Goal: Check status: Check status

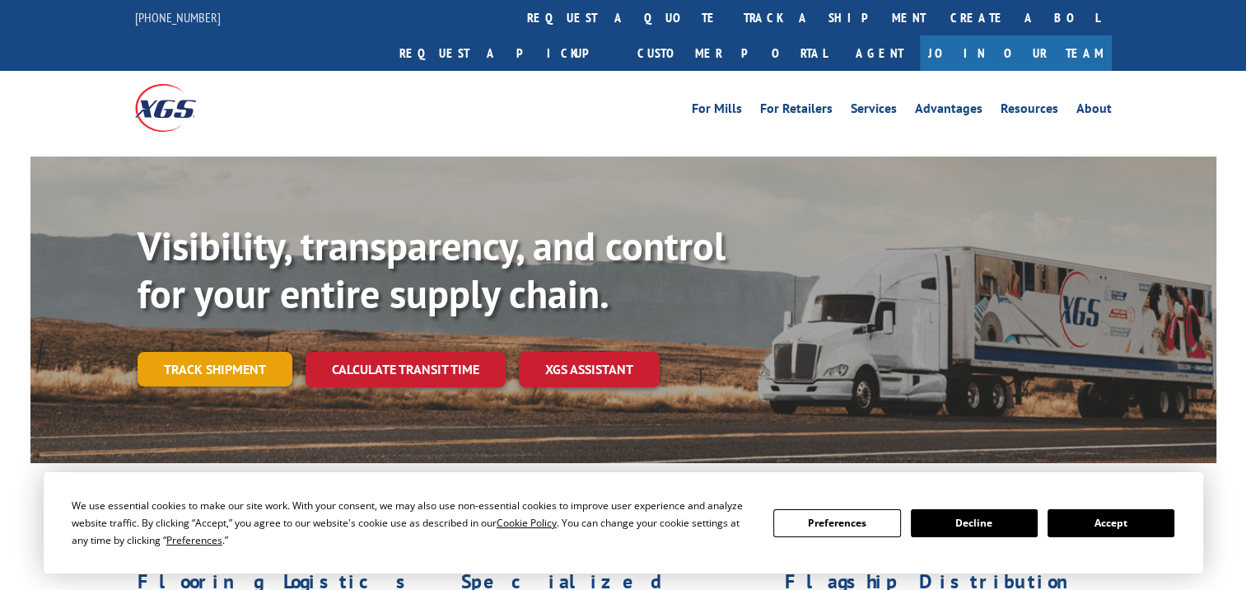
click at [195, 352] on link "Track shipment" at bounding box center [215, 369] width 155 height 35
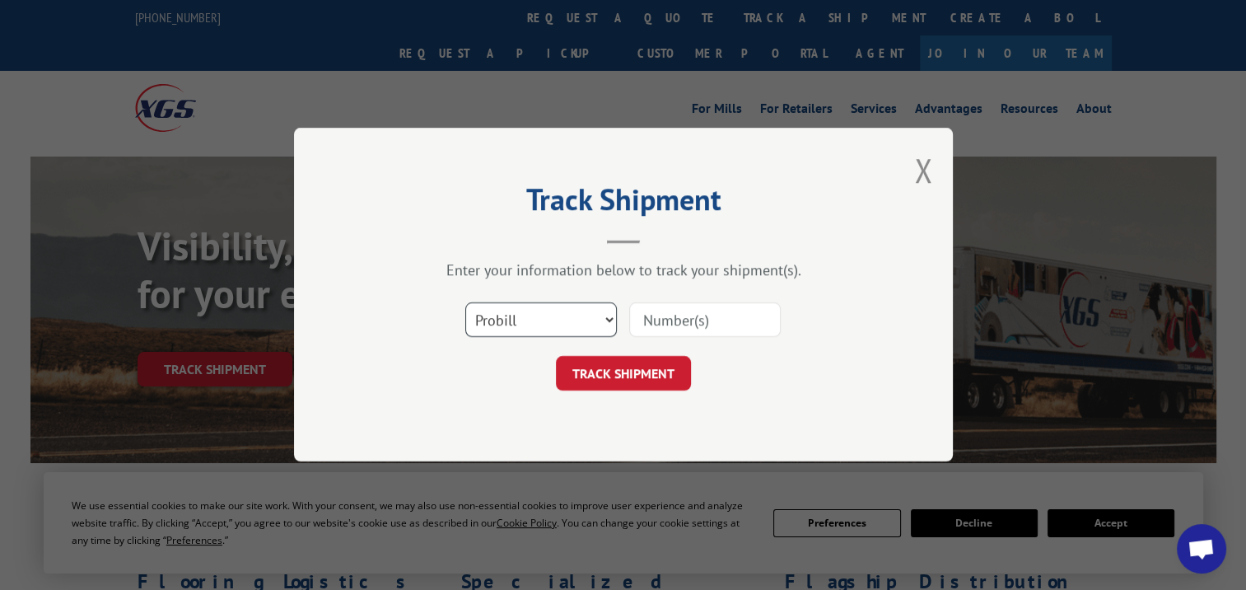
click at [576, 313] on select "Select category... Probill BOL PO" at bounding box center [541, 320] width 152 height 35
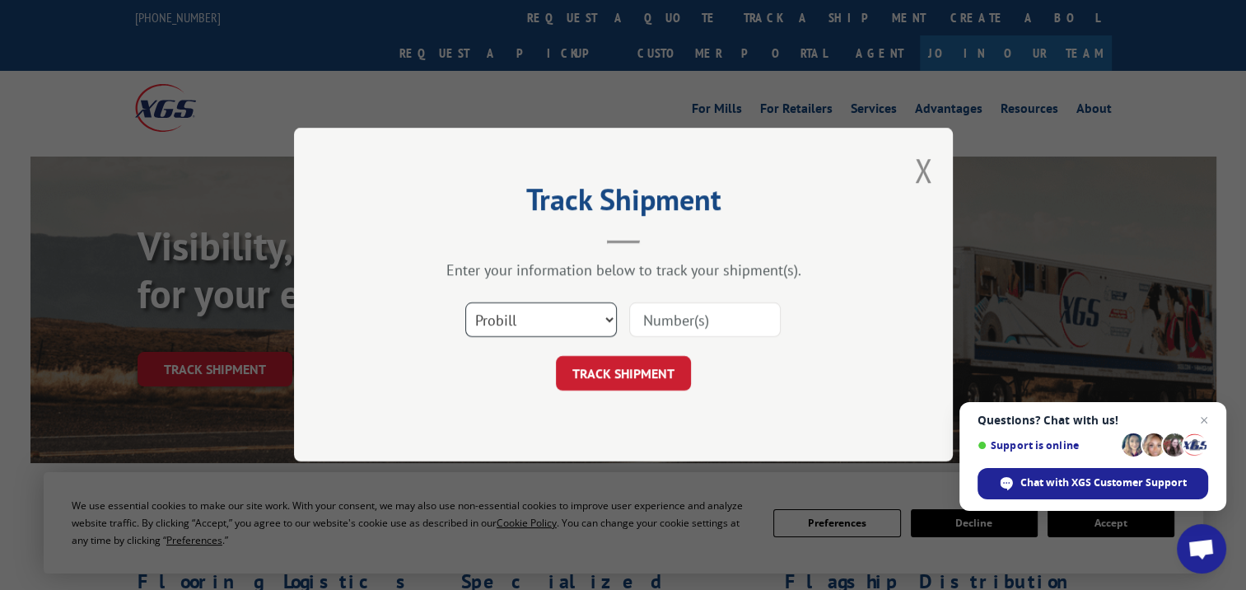
click at [465, 303] on select "Select category... Probill BOL PO" at bounding box center [541, 320] width 152 height 35
click at [656, 320] on input at bounding box center [705, 320] width 152 height 35
paste input "17564852"
type input "17564852"
click at [654, 374] on button "TRACK SHIPMENT" at bounding box center [623, 374] width 135 height 35
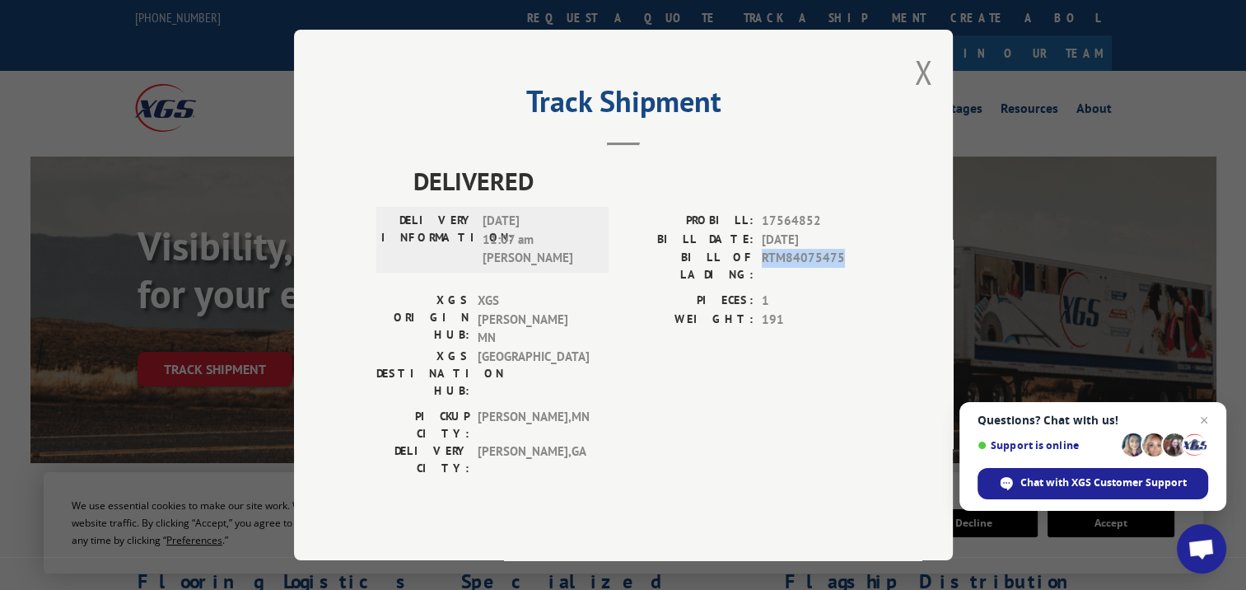
drag, startPoint x: 762, startPoint y: 286, endPoint x: 840, endPoint y: 287, distance: 78.2
click at [840, 283] on span "RTM84075475" at bounding box center [816, 266] width 109 height 35
drag, startPoint x: 840, startPoint y: 287, endPoint x: 806, endPoint y: 287, distance: 33.8
copy span "RTM84075475"
click at [922, 94] on button "Close modal" at bounding box center [923, 72] width 18 height 44
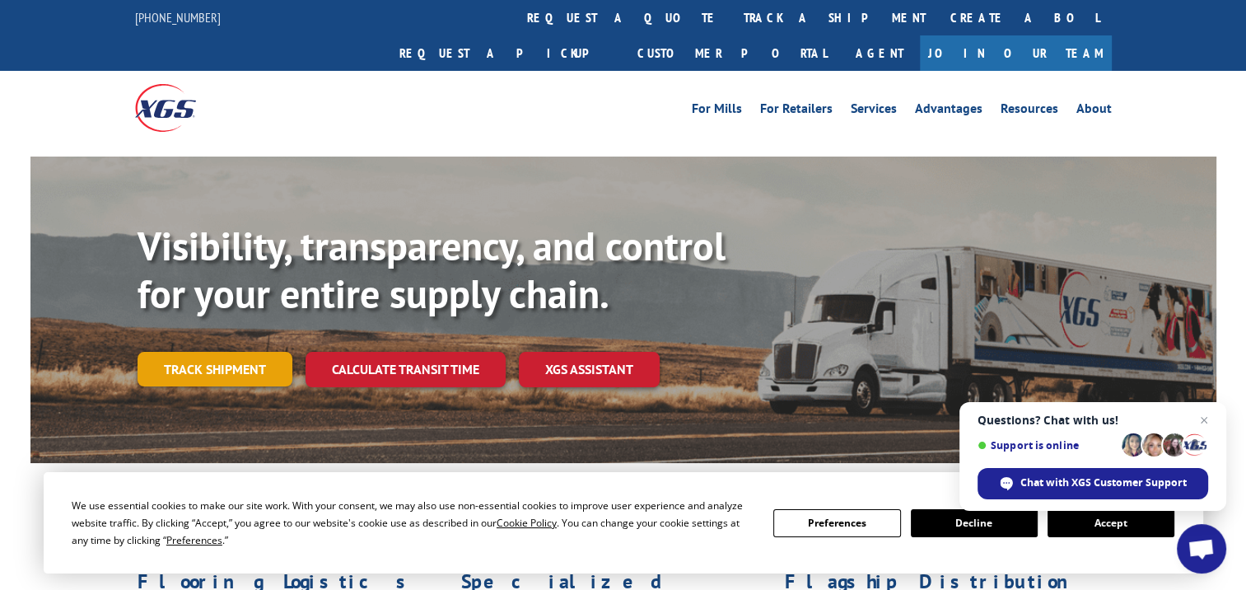
click at [250, 352] on link "Track shipment" at bounding box center [215, 369] width 155 height 35
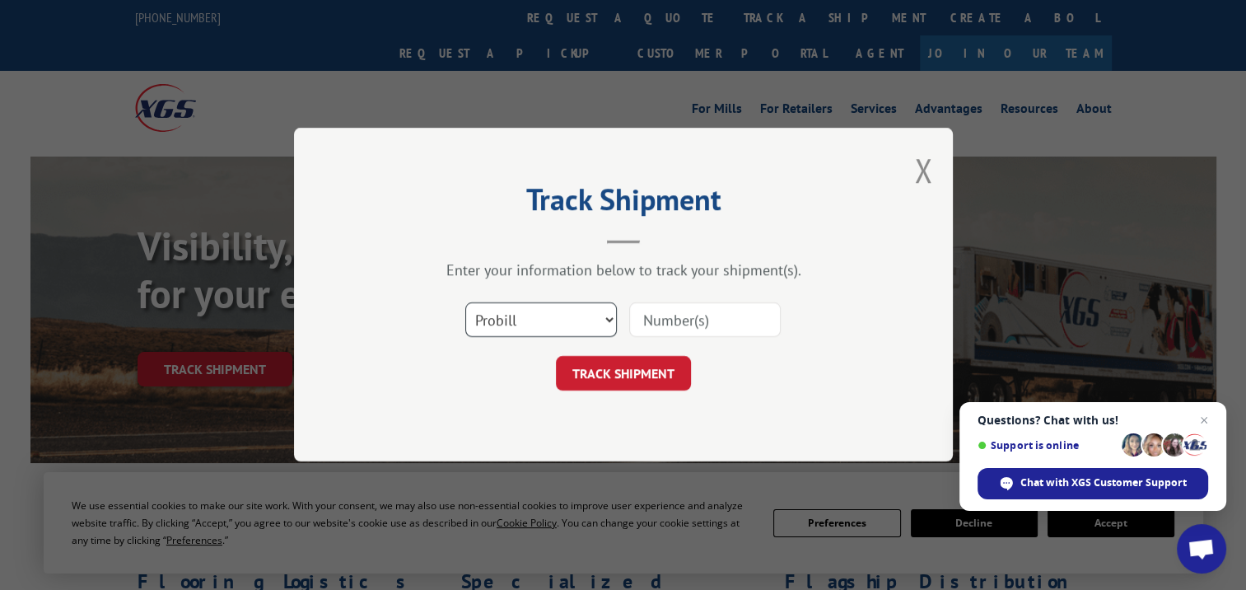
click at [556, 322] on select "Select category... Probill BOL PO" at bounding box center [541, 320] width 152 height 35
select select "bol"
click at [465, 303] on select "Select category... Probill BOL PO" at bounding box center [541, 320] width 152 height 35
click at [659, 320] on input at bounding box center [705, 320] width 152 height 35
paste input "RTM84075475"
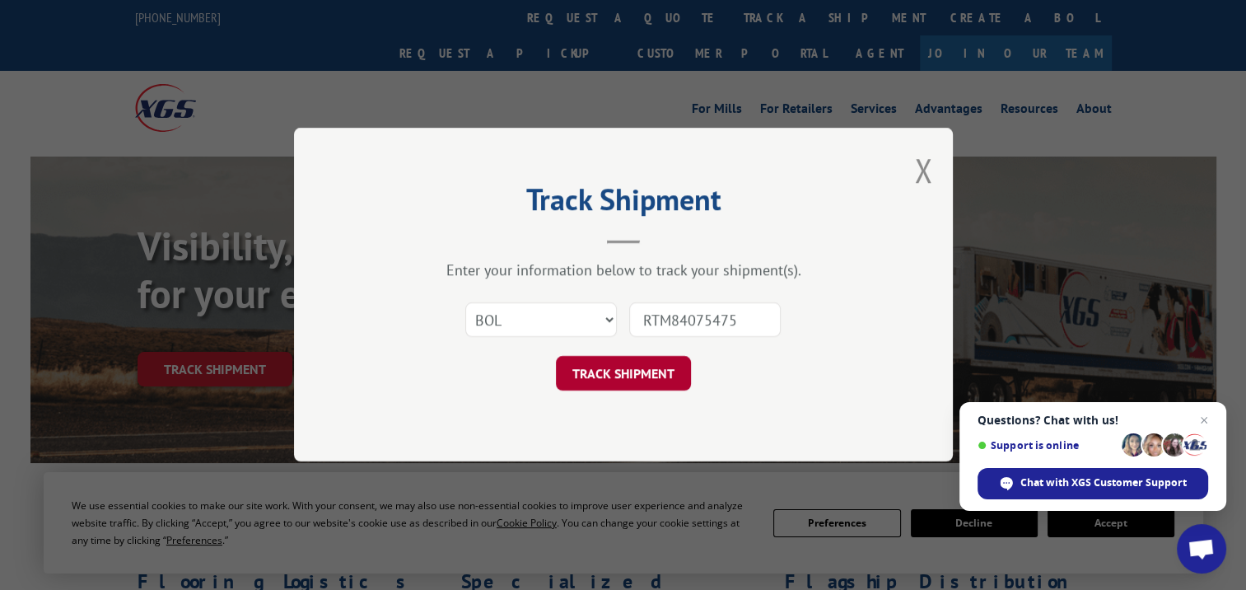
type input "RTM84075475"
click at [635, 371] on button "TRACK SHIPMENT" at bounding box center [623, 374] width 135 height 35
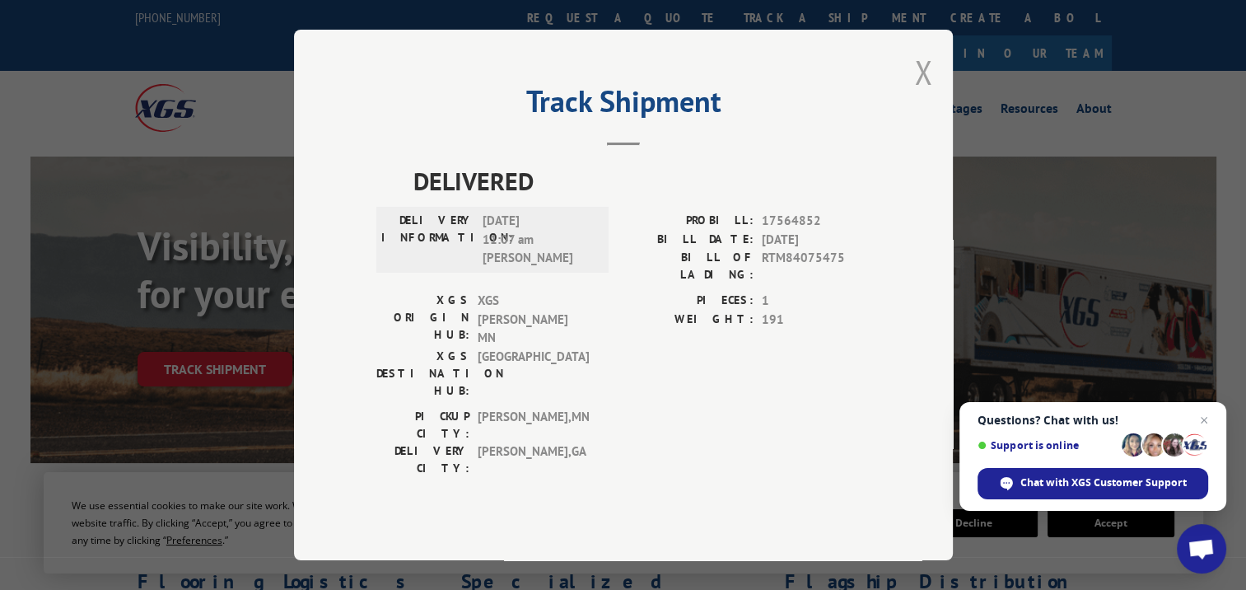
click at [916, 94] on button "Close modal" at bounding box center [923, 72] width 18 height 44
